Goal: Entertainment & Leisure: Consume media (video, audio)

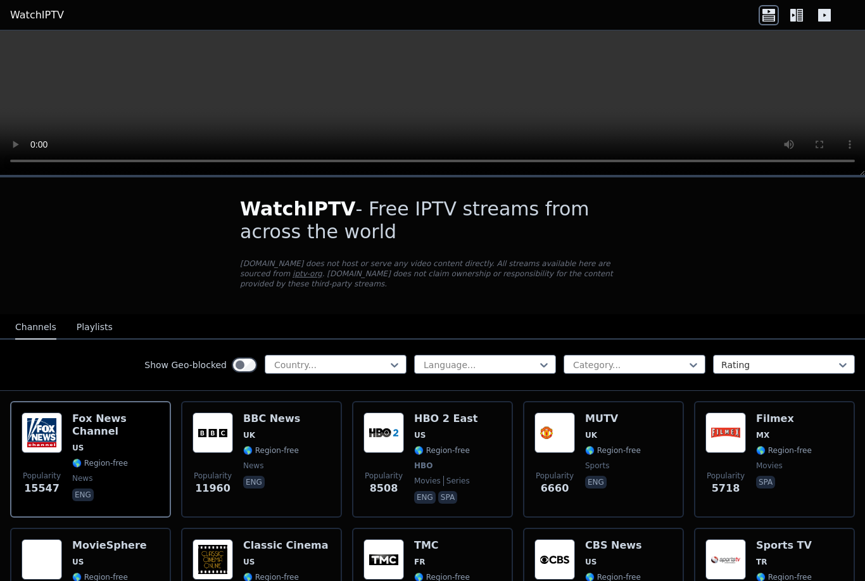
click at [448, 421] on h6 "HBO 2 East" at bounding box center [445, 418] width 63 height 13
click at [431, 101] on video at bounding box center [432, 102] width 865 height 145
click at [423, 431] on span "US" at bounding box center [419, 435] width 11 height 10
click at [825, 16] on icon at bounding box center [824, 15] width 13 height 13
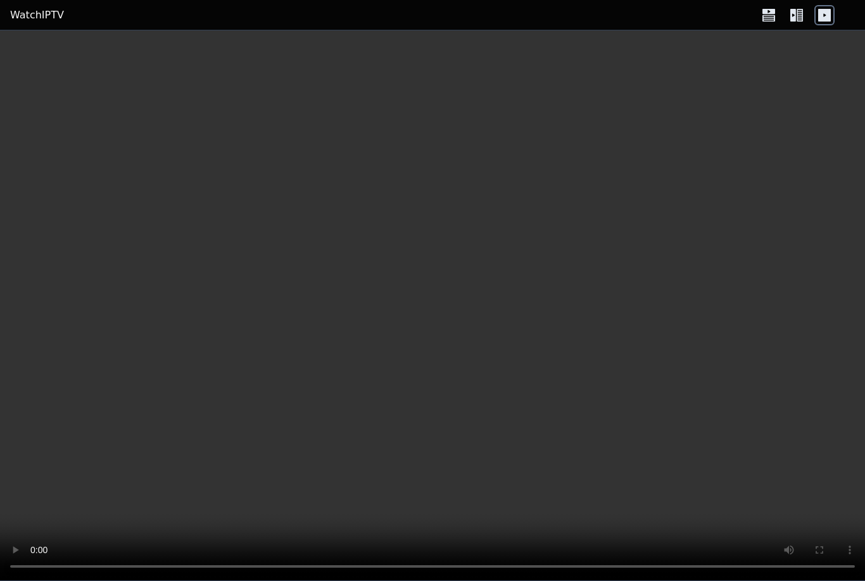
click at [419, 303] on video at bounding box center [432, 305] width 865 height 550
click at [800, 18] on icon at bounding box center [800, 15] width 6 height 13
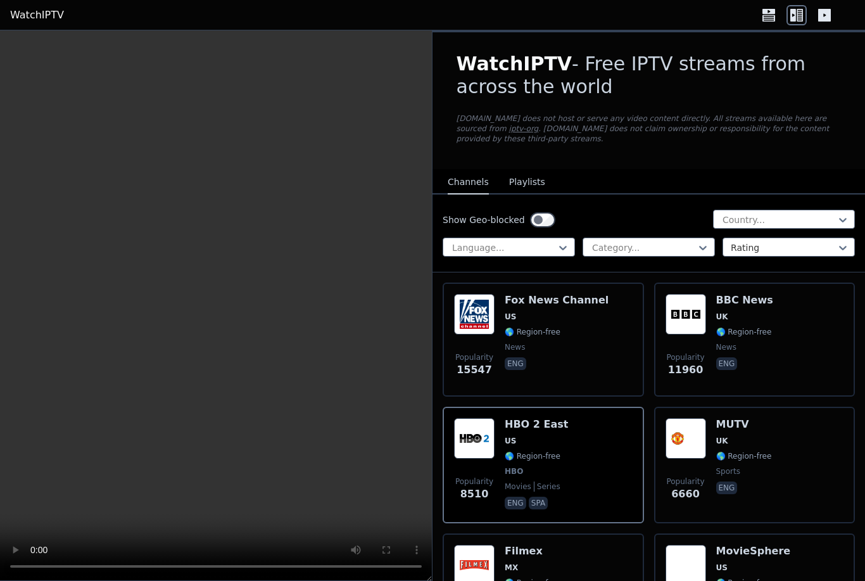
click at [723, 444] on span "UK" at bounding box center [722, 441] width 12 height 10
click at [493, 445] on img at bounding box center [474, 438] width 41 height 41
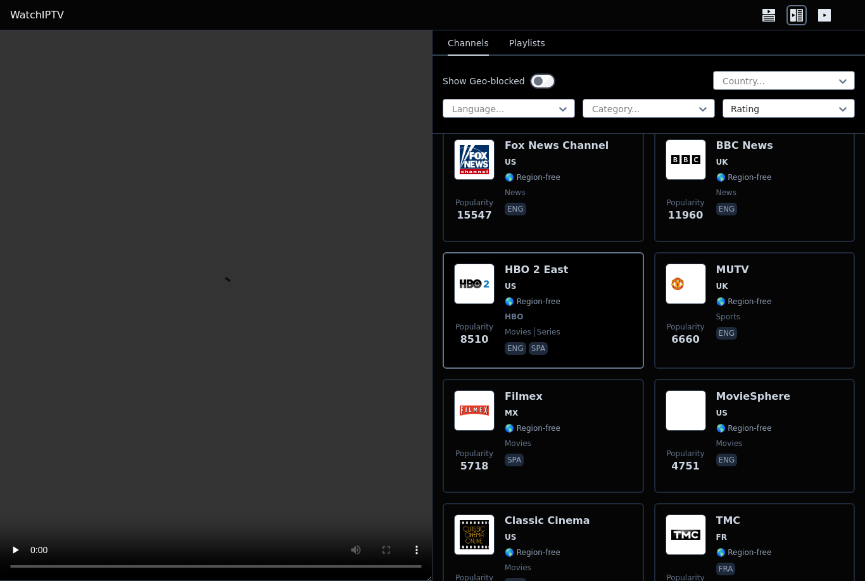
scroll to position [153, 0]
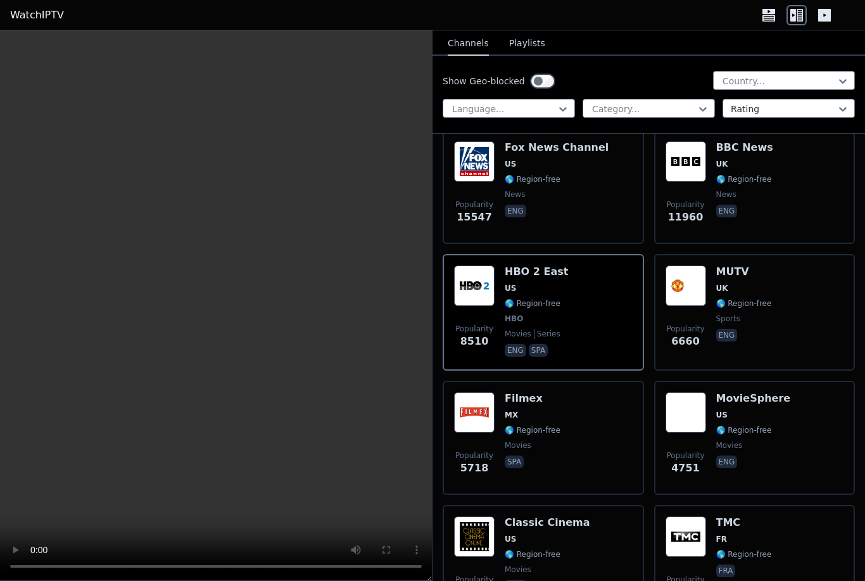
click at [522, 428] on span "🌎 Region-free" at bounding box center [533, 430] width 56 height 10
click at [199, 304] on video at bounding box center [216, 305] width 432 height 550
click at [209, 305] on video at bounding box center [216, 305] width 432 height 550
click at [208, 305] on video at bounding box center [216, 305] width 432 height 550
click at [204, 296] on video at bounding box center [216, 305] width 432 height 550
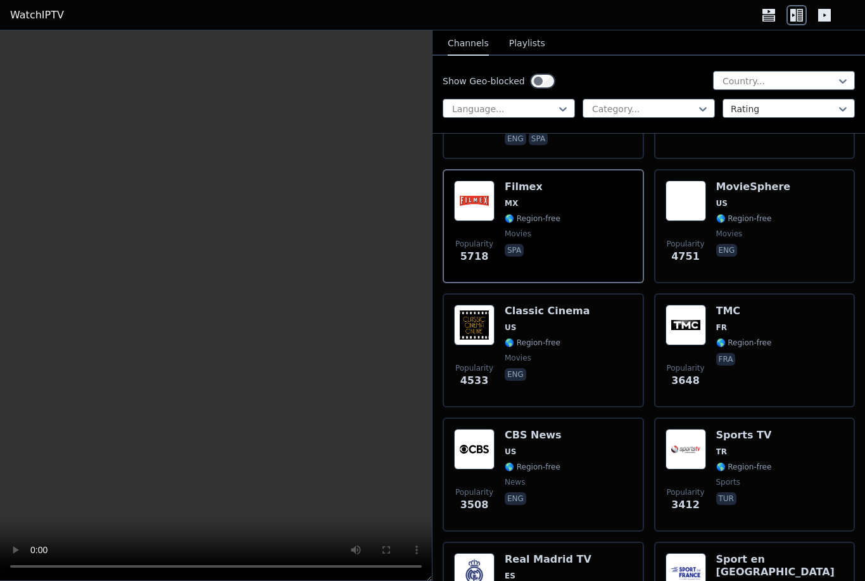
scroll to position [481, 0]
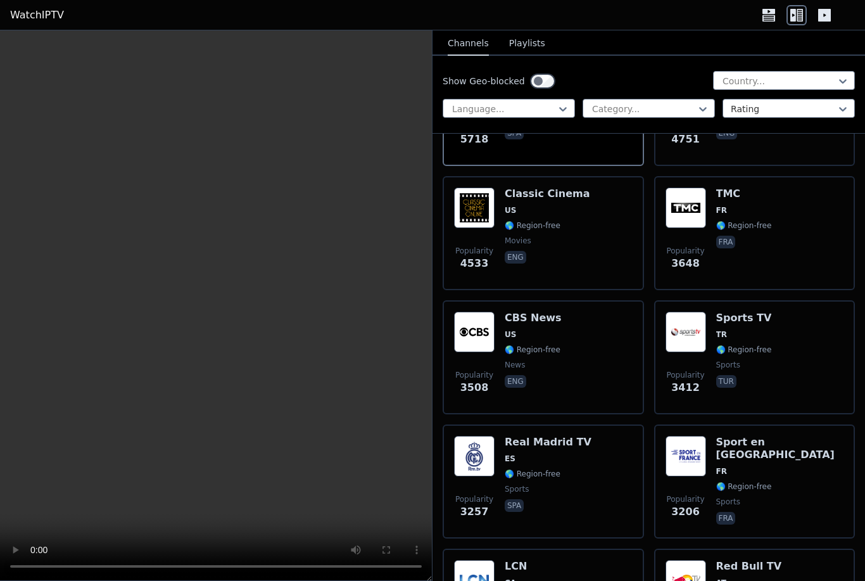
click at [493, 466] on img at bounding box center [474, 456] width 41 height 41
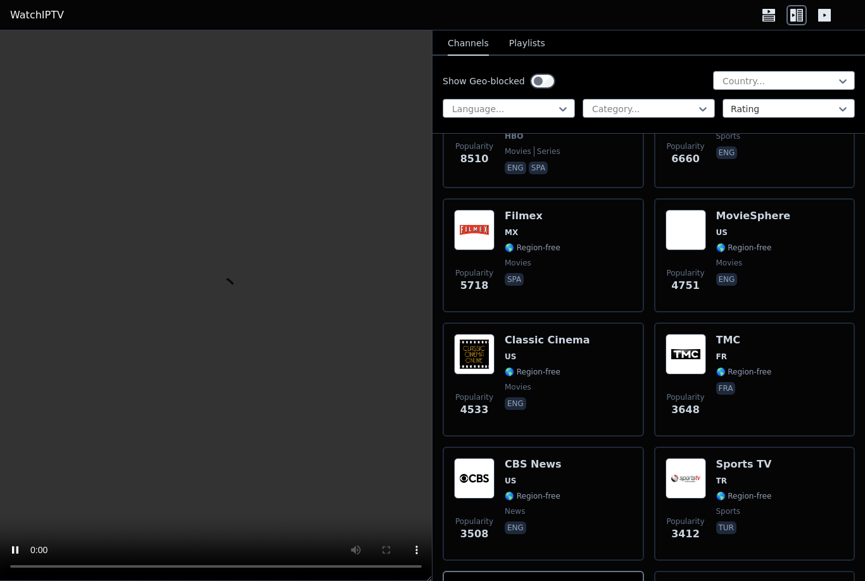
scroll to position [334, 0]
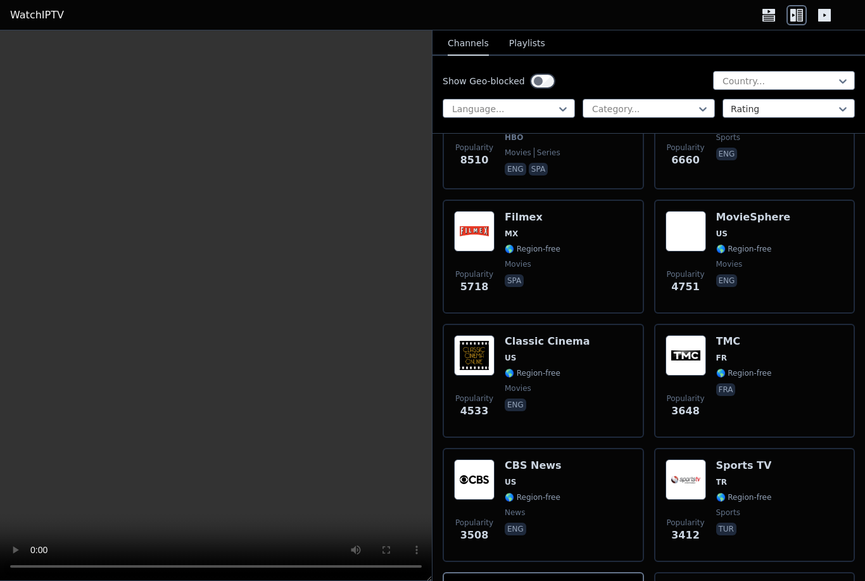
click at [515, 376] on span "🌎 Region-free" at bounding box center [533, 373] width 56 height 10
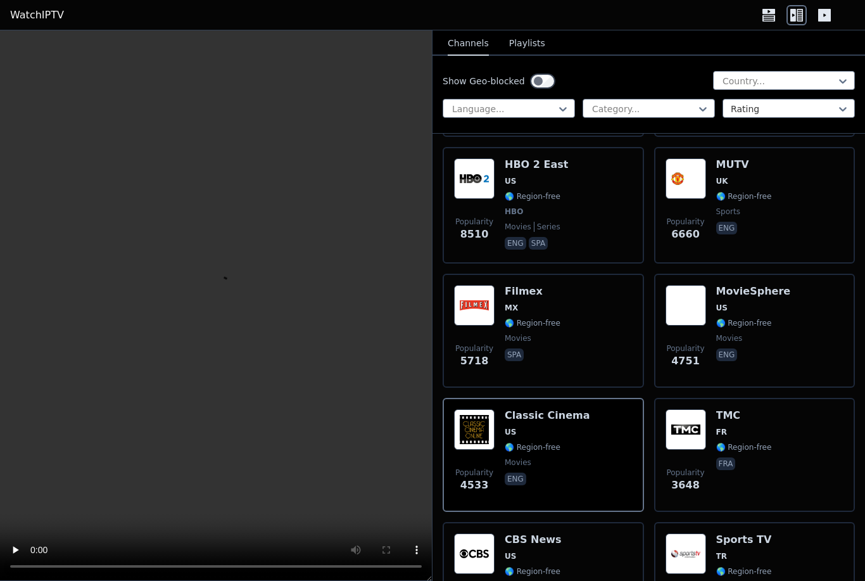
scroll to position [259, 0]
click at [561, 196] on div "Popularity 8510 HBO 2 East US 🌎 Region-free HBO movies series eng spa" at bounding box center [543, 206] width 179 height 94
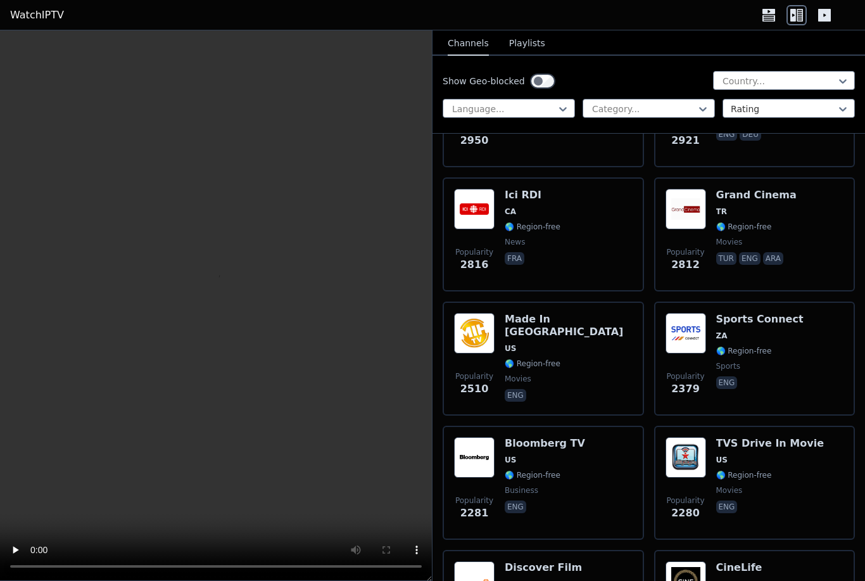
scroll to position [979, 0]
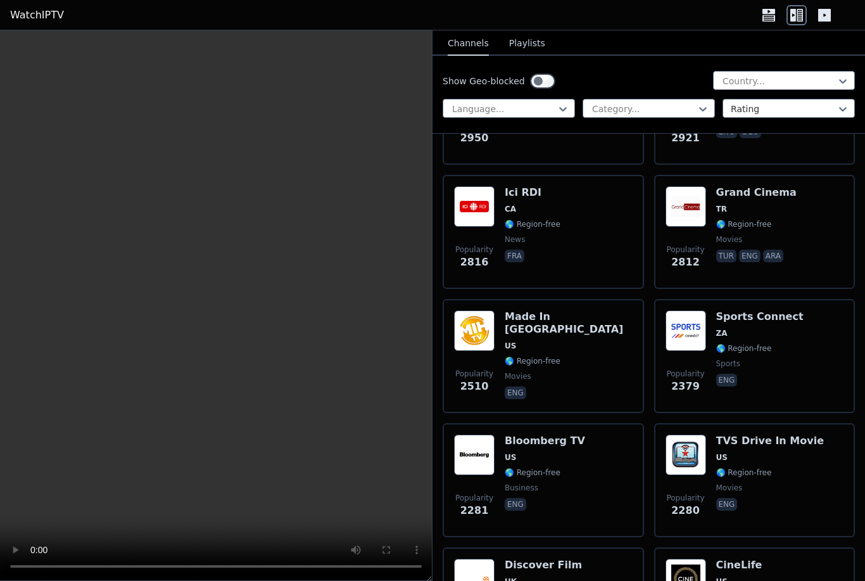
click at [586, 339] on div "Made In [GEOGRAPHIC_DATA] [GEOGRAPHIC_DATA] 🌎 Region-free movies eng" at bounding box center [569, 355] width 128 height 91
click at [572, 461] on span "US" at bounding box center [545, 457] width 80 height 10
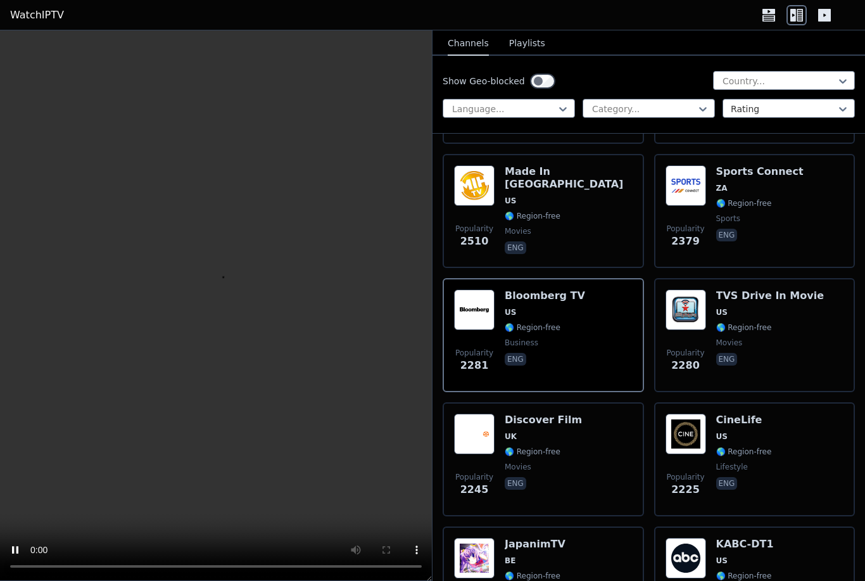
scroll to position [1125, 0]
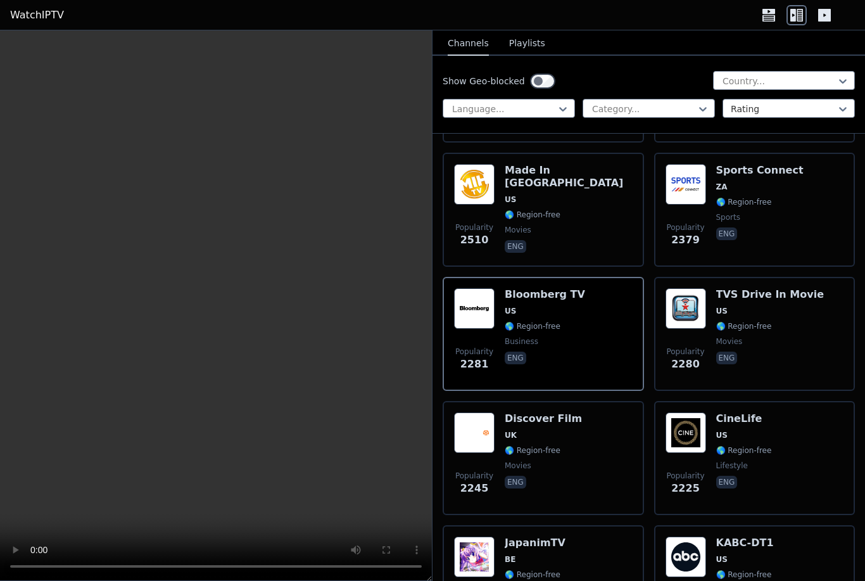
click at [572, 434] on div "Popularity 2245 Discover Film UK 🌎 Region-free movies eng" at bounding box center [543, 457] width 179 height 91
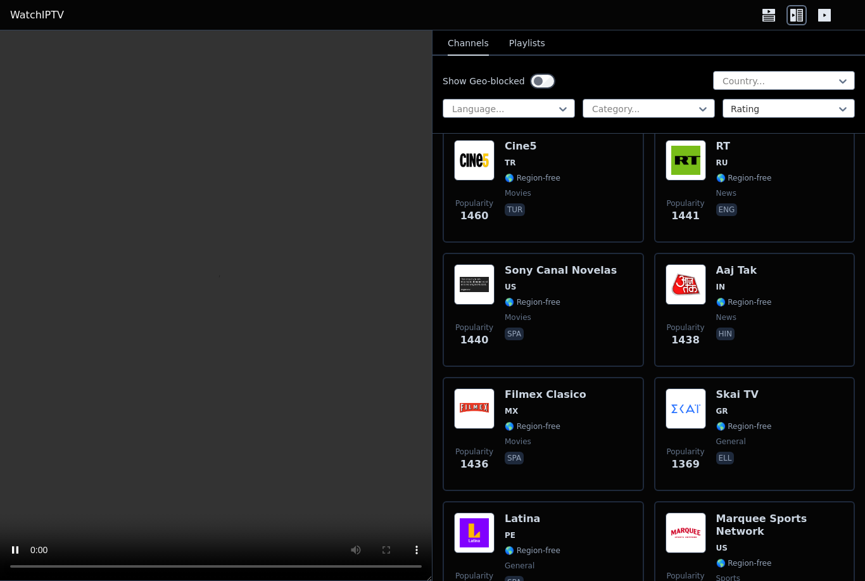
scroll to position [2642, 0]
click at [564, 441] on span "movies" at bounding box center [546, 441] width 82 height 10
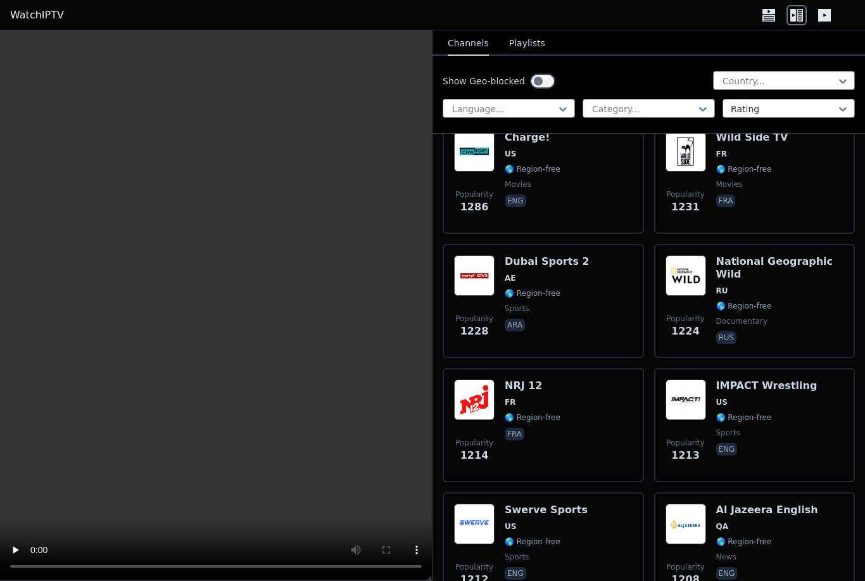
scroll to position [3277, 0]
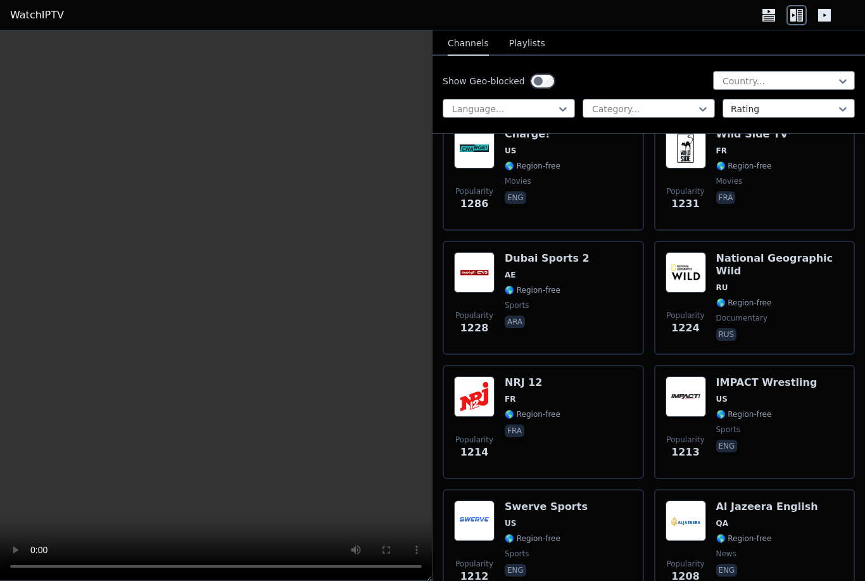
click at [780, 395] on span "US" at bounding box center [766, 399] width 101 height 10
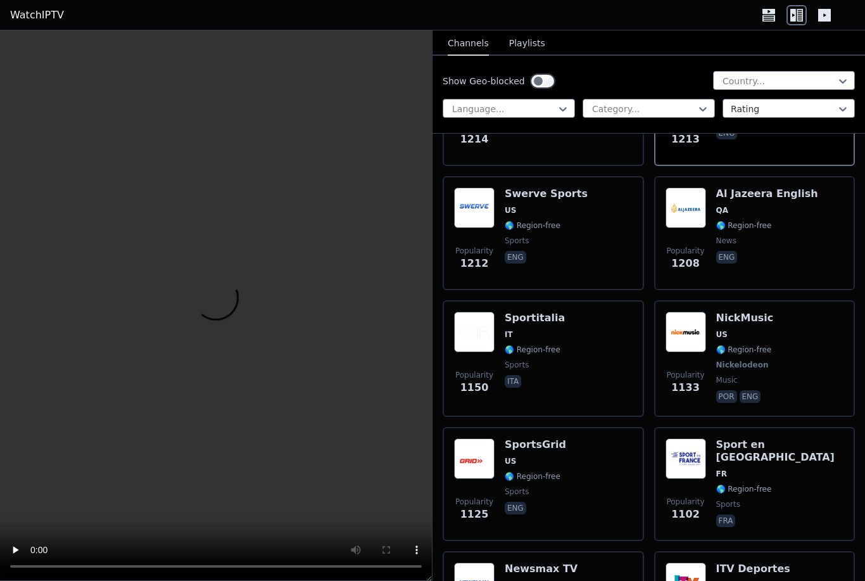
scroll to position [3590, 0]
click at [773, 346] on div "Popularity 1133 NickMusic US 🌎 Region-free Nickelodeon music por eng" at bounding box center [755, 358] width 179 height 94
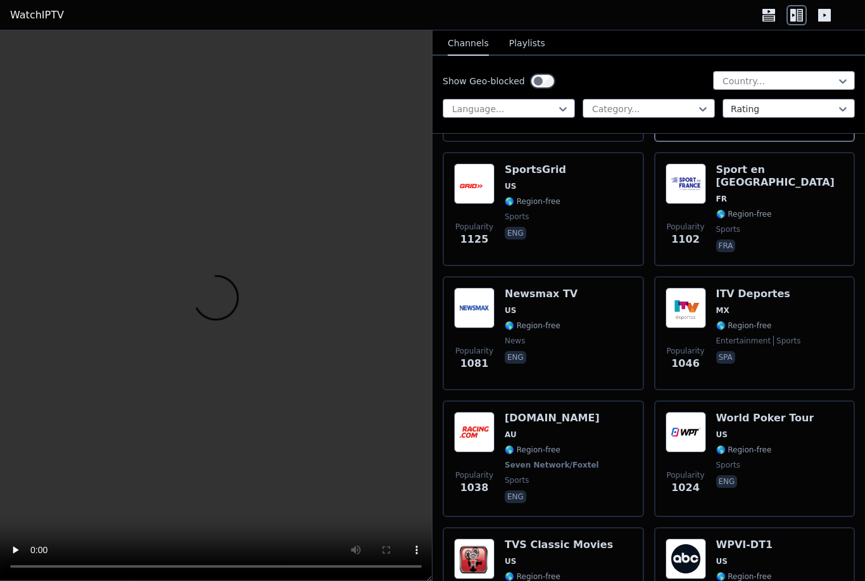
scroll to position [3865, 0]
click at [564, 320] on span "🌎 Region-free" at bounding box center [541, 325] width 73 height 10
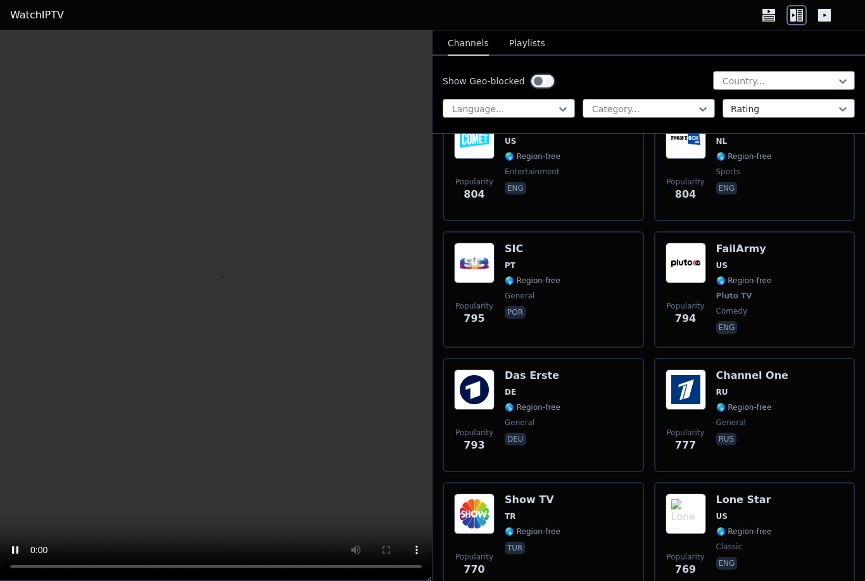
scroll to position [6420, 0]
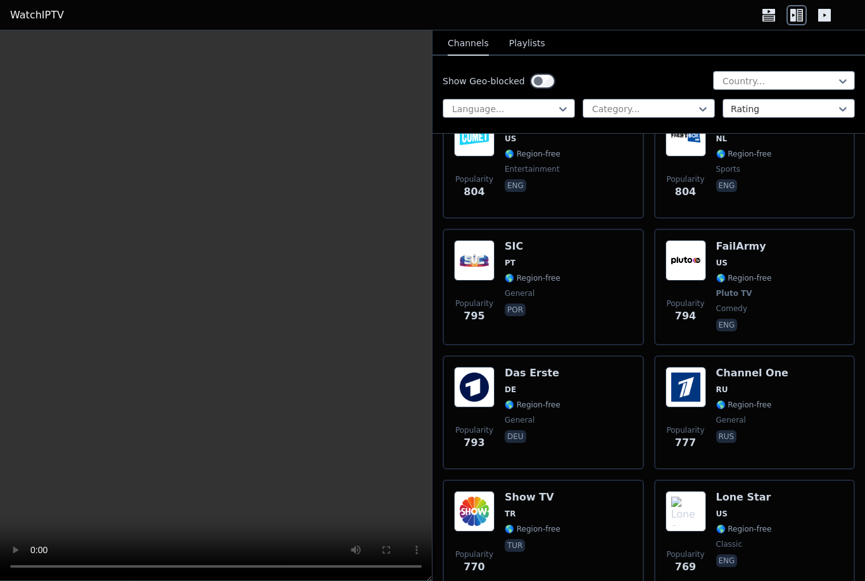
click at [762, 391] on span "RU" at bounding box center [752, 389] width 72 height 10
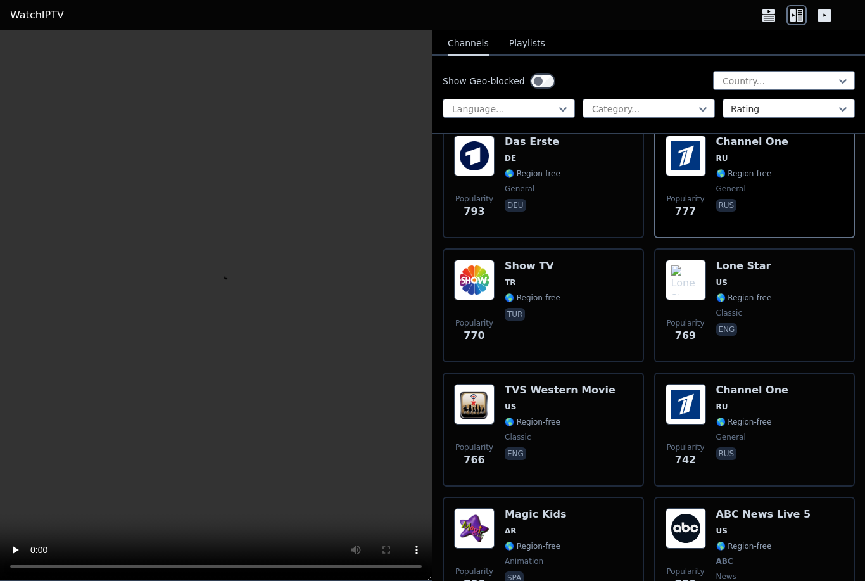
scroll to position [6651, 0]
click at [776, 413] on div "Channel One RU 🌎 Region-free general rus" at bounding box center [752, 428] width 72 height 91
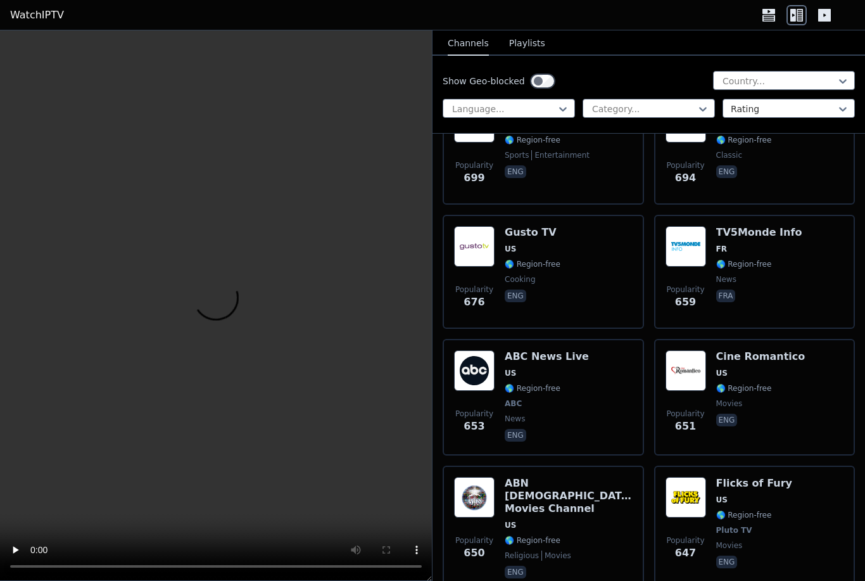
scroll to position [7435, 0]
click at [577, 384] on div "Popularity 653 ABC News Live US 🌎 Region-free ABC news eng" at bounding box center [543, 397] width 179 height 94
